Goal: Navigation & Orientation: Find specific page/section

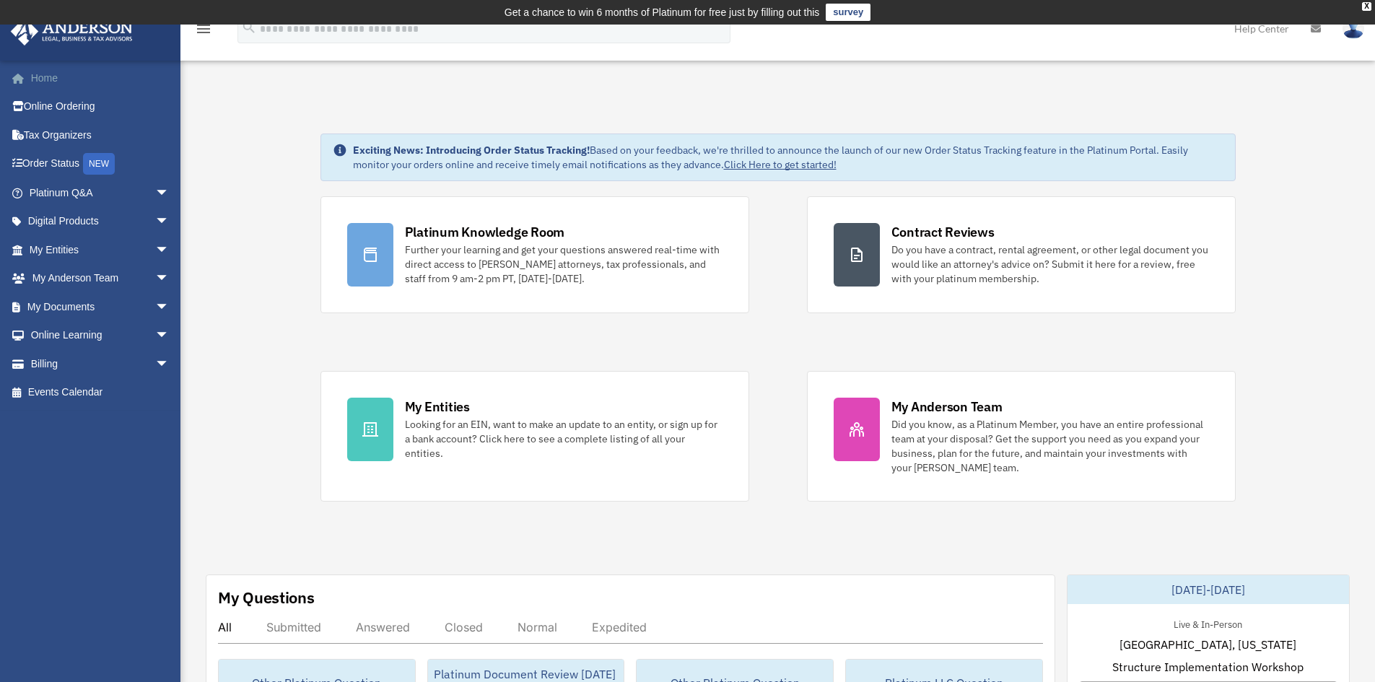
click at [36, 77] on link "Home" at bounding box center [100, 78] width 181 height 29
click at [49, 247] on link "My Entities arrow_drop_down" at bounding box center [100, 249] width 181 height 29
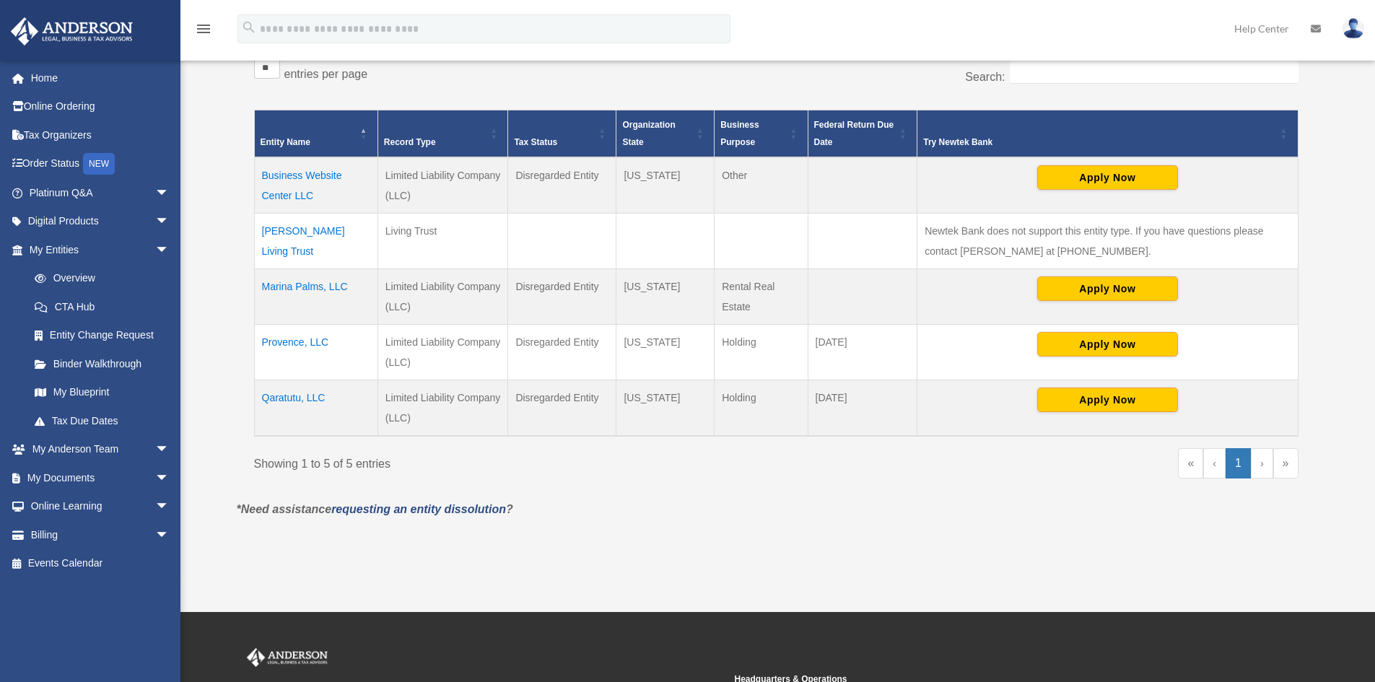
scroll to position [289, 0]
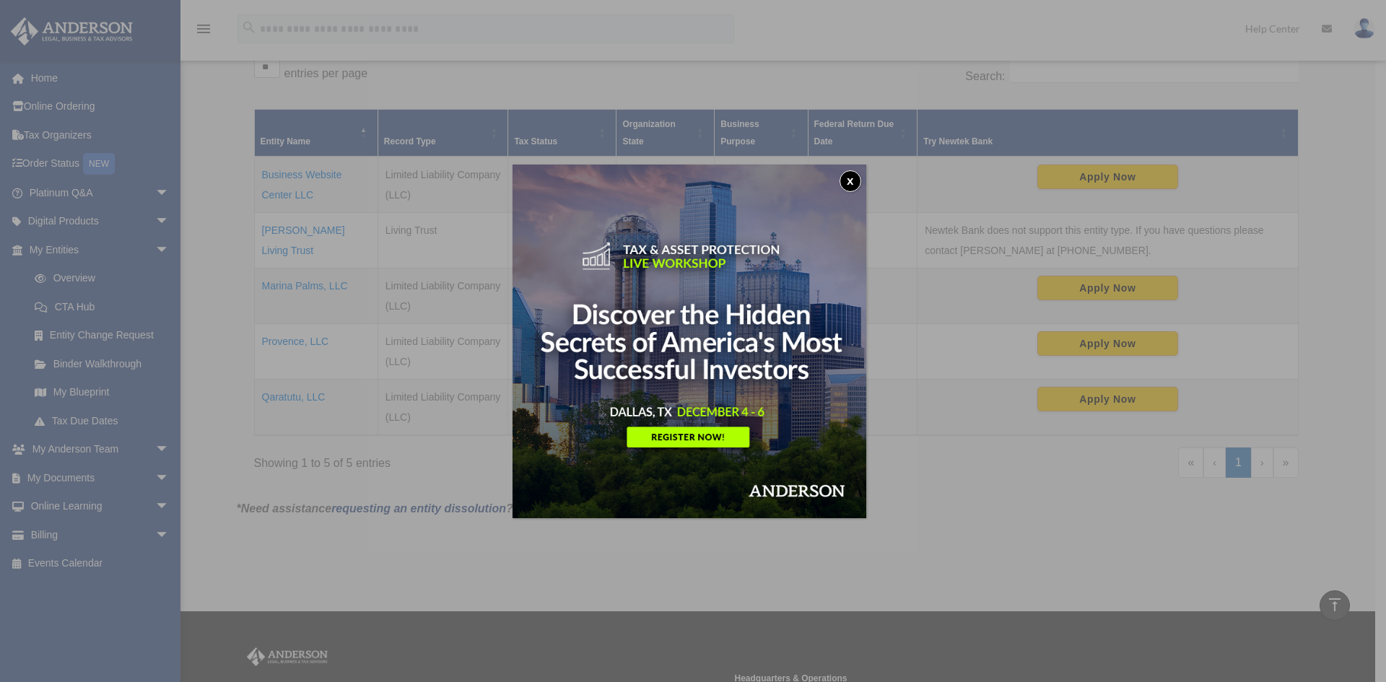
click at [855, 178] on button "x" at bounding box center [850, 181] width 22 height 22
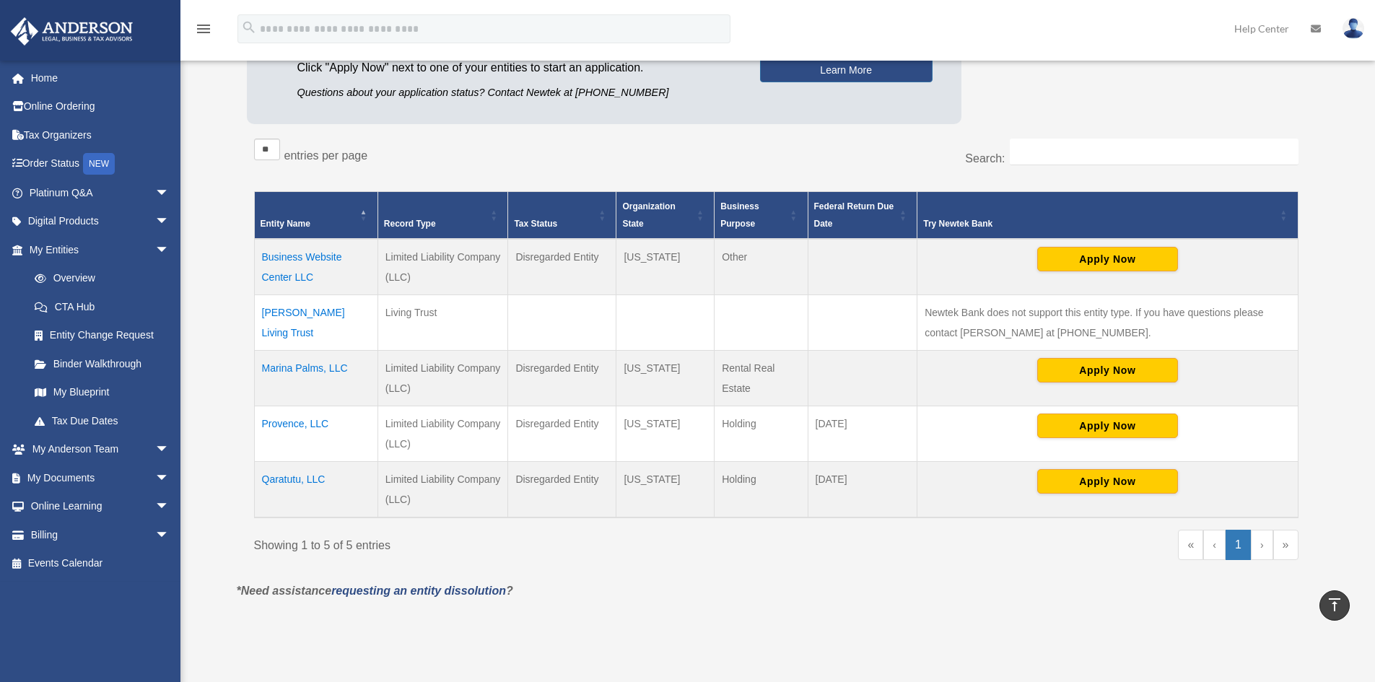
scroll to position [200, 0]
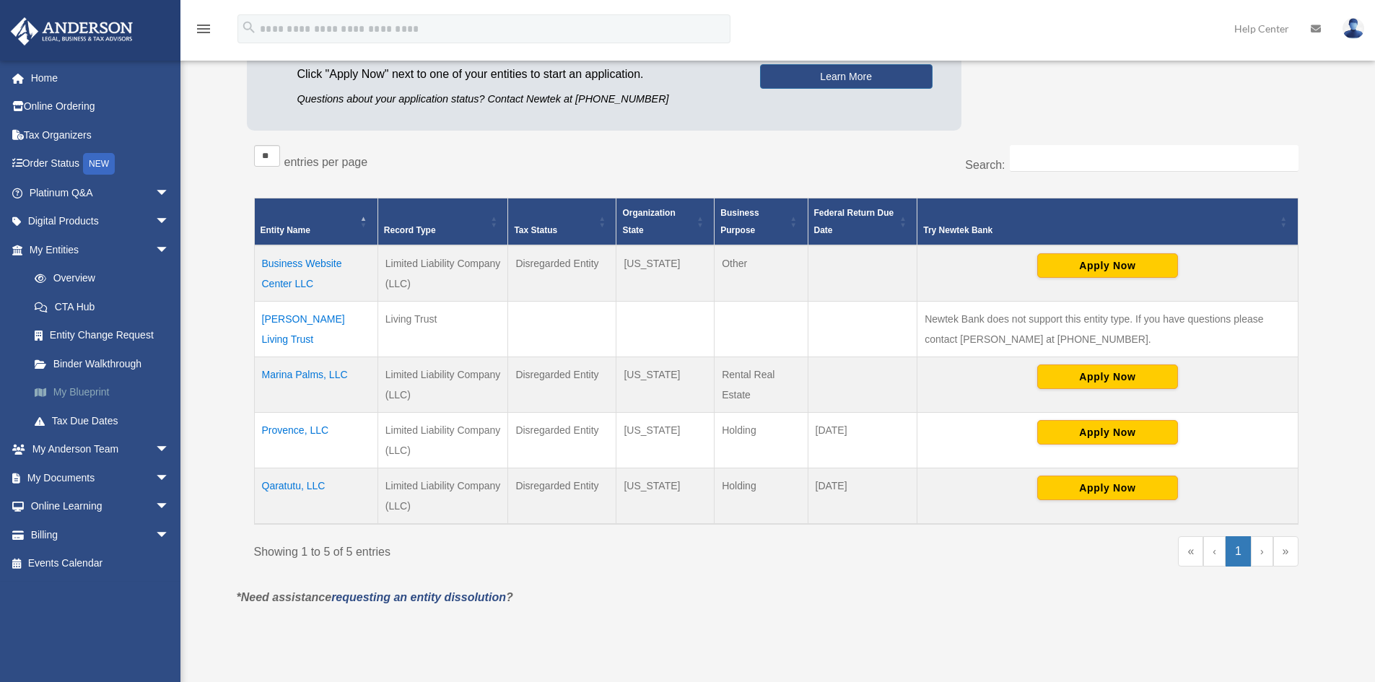
click at [78, 392] on link "My Blueprint" at bounding box center [105, 392] width 171 height 29
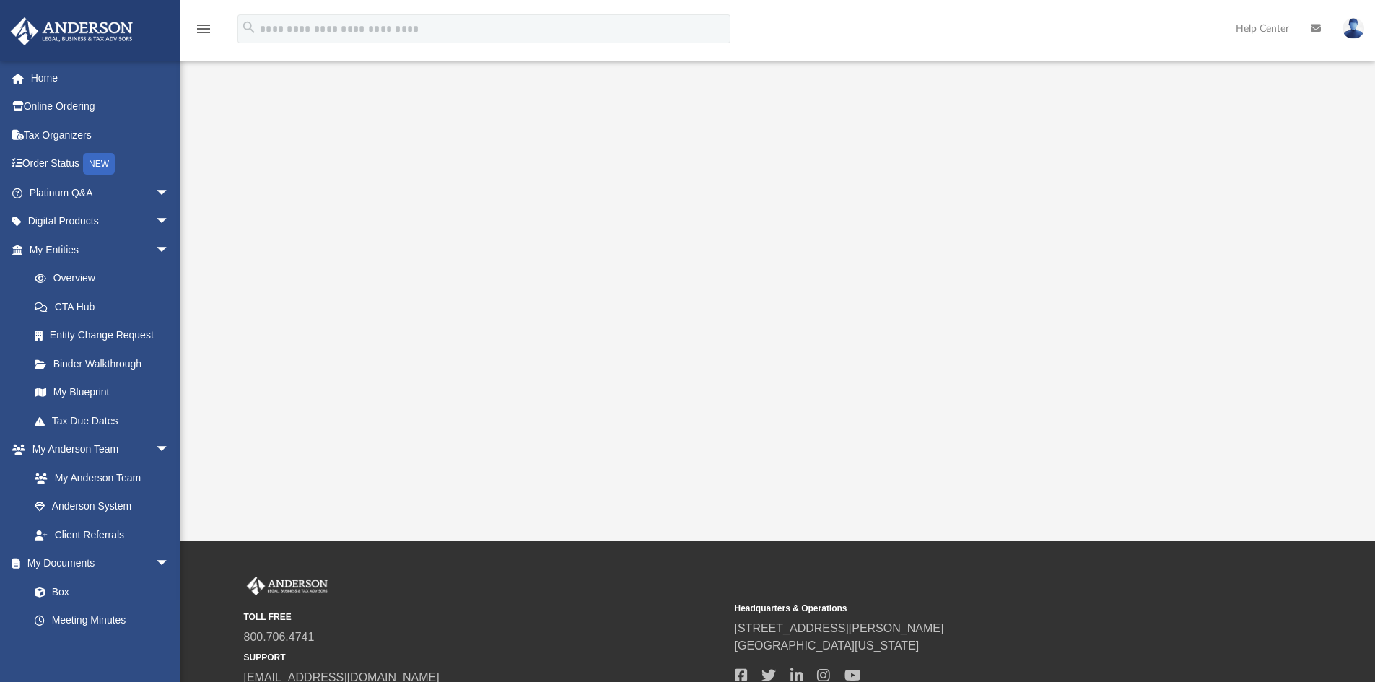
scroll to position [144, 0]
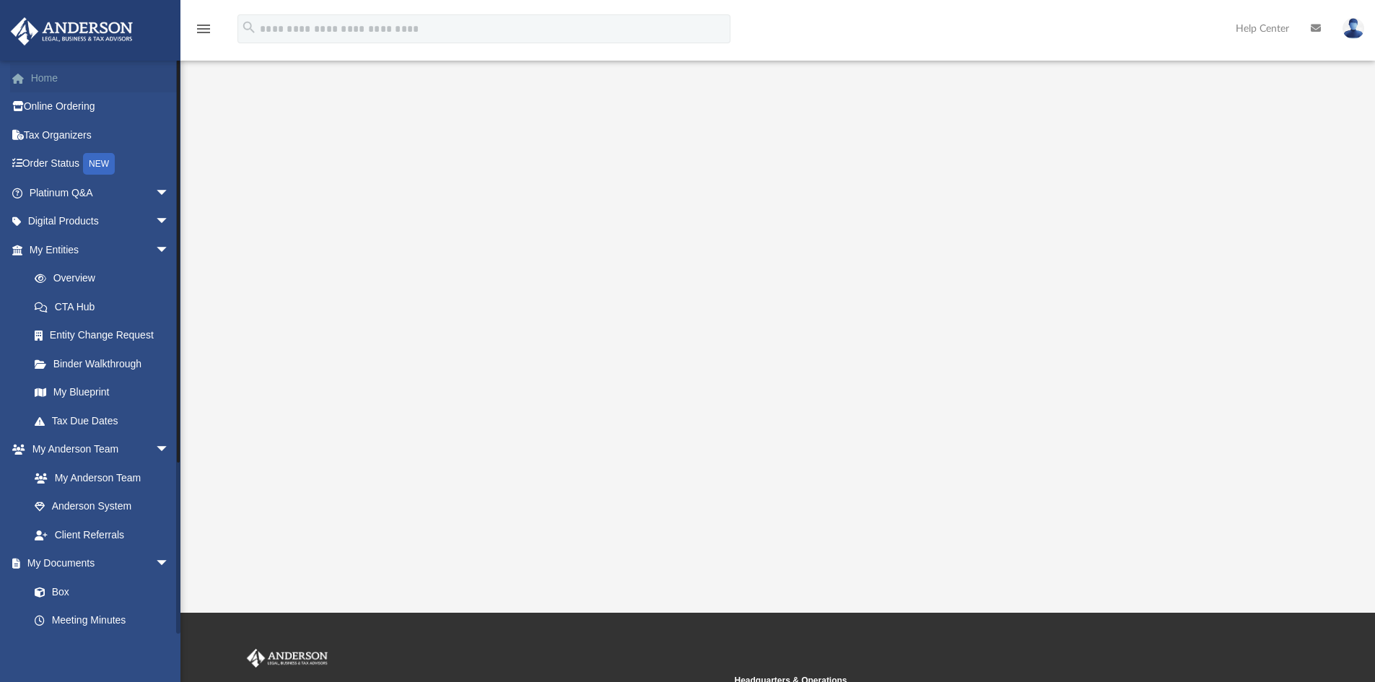
click at [37, 77] on link "Home" at bounding box center [100, 78] width 181 height 29
